Goal: Navigation & Orientation: Find specific page/section

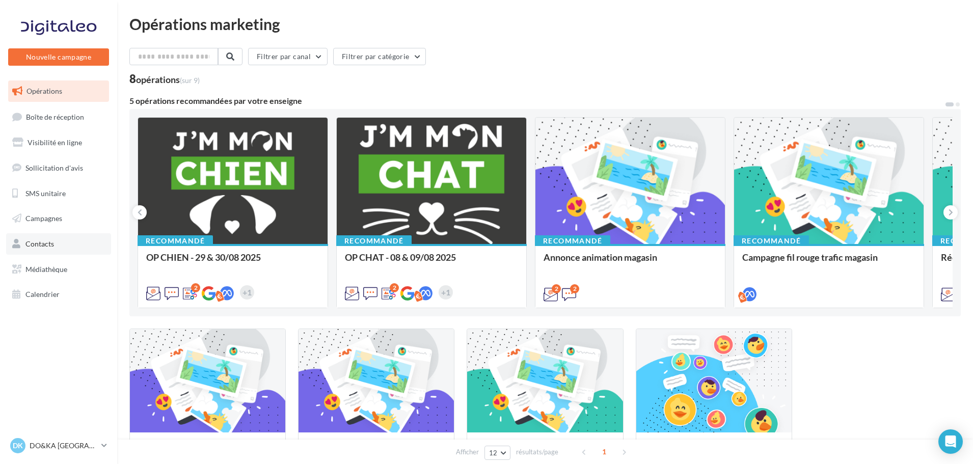
click at [54, 248] on link "Contacts" at bounding box center [58, 243] width 105 height 21
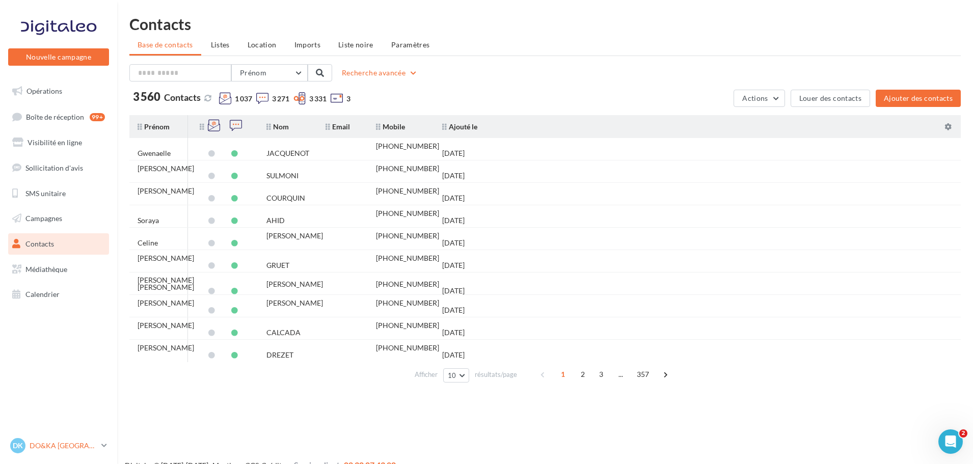
click at [70, 444] on p "DO&KA [GEOGRAPHIC_DATA]" at bounding box center [64, 446] width 68 height 10
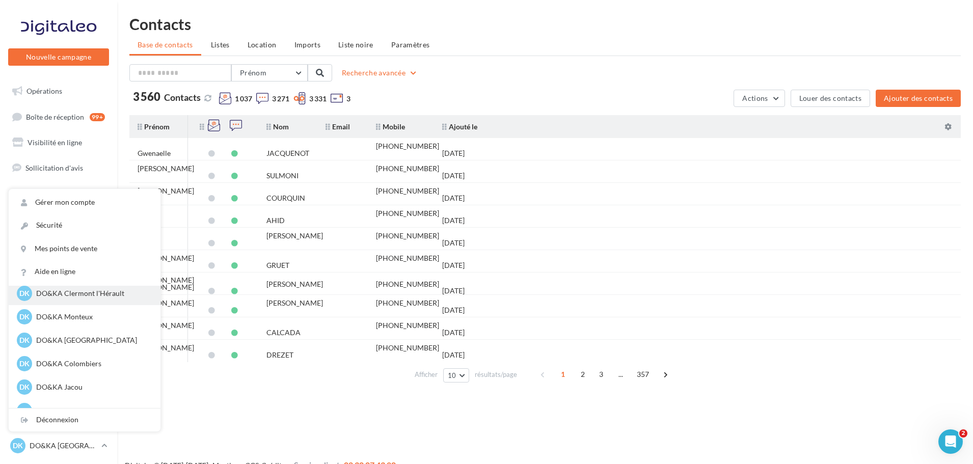
scroll to position [80, 0]
click at [83, 340] on p "DO&KA [GEOGRAPHIC_DATA]" at bounding box center [92, 340] width 112 height 10
